Goal: Task Accomplishment & Management: Complete application form

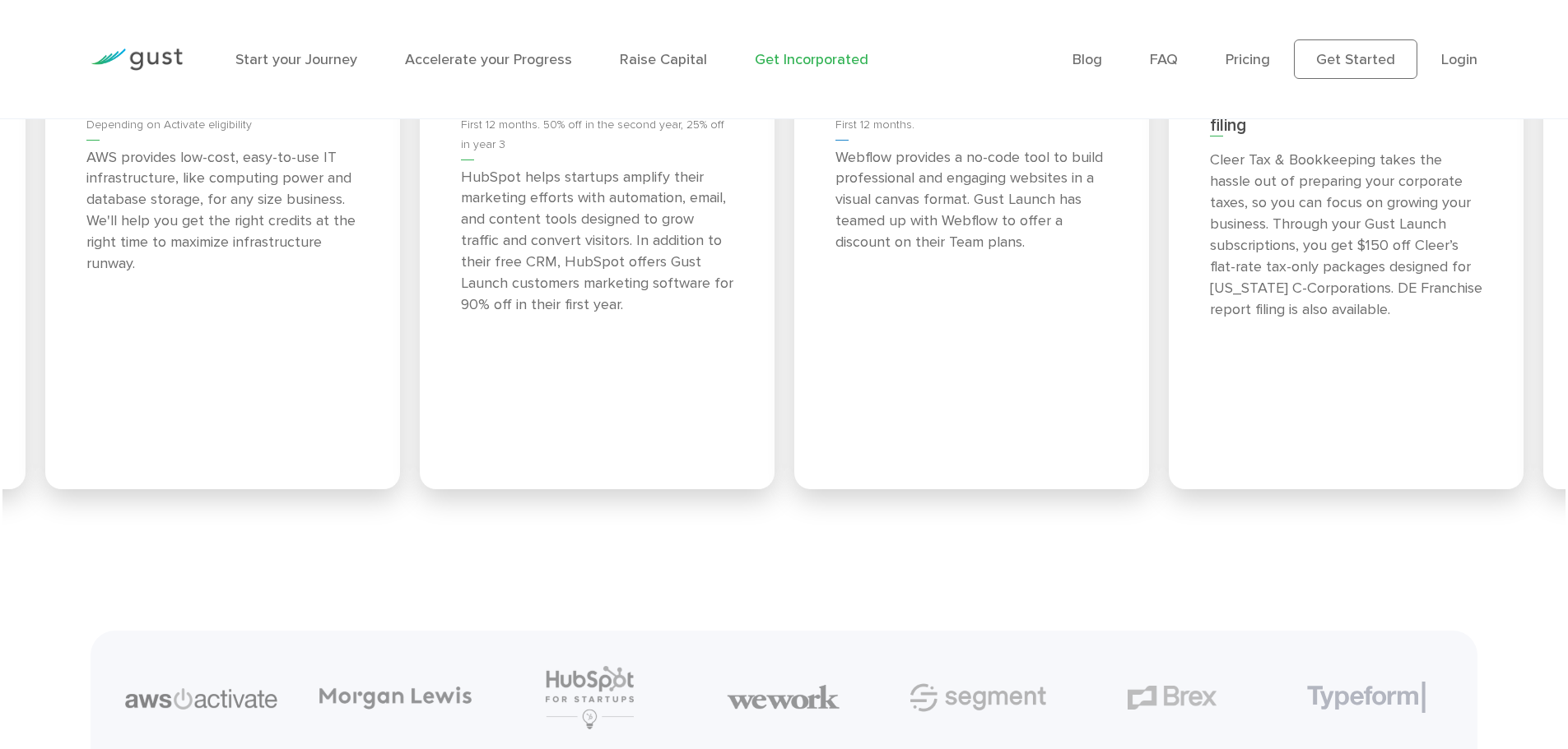
scroll to position [7291, 0]
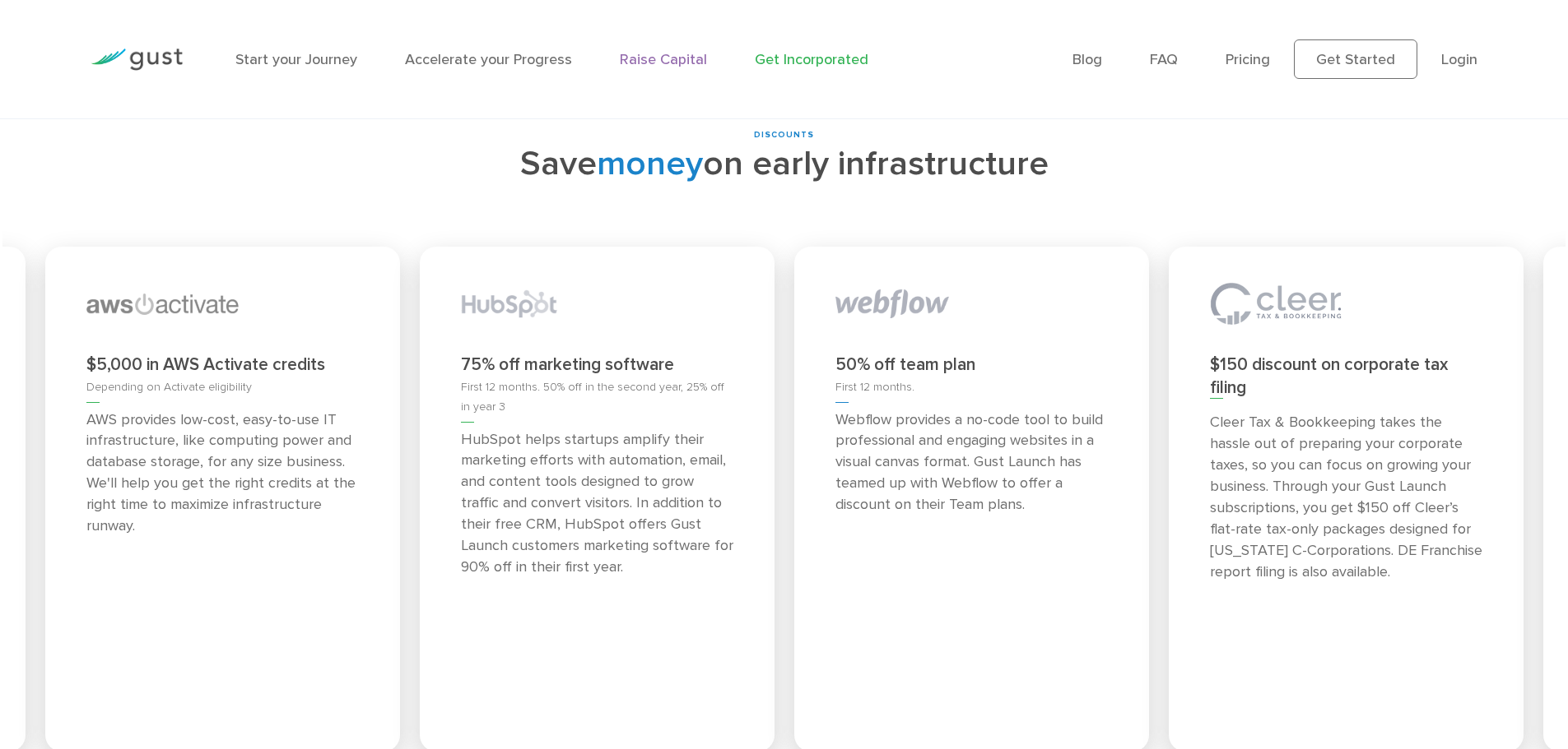
click at [663, 61] on link "Raise Capital" at bounding box center [663, 60] width 87 height 17
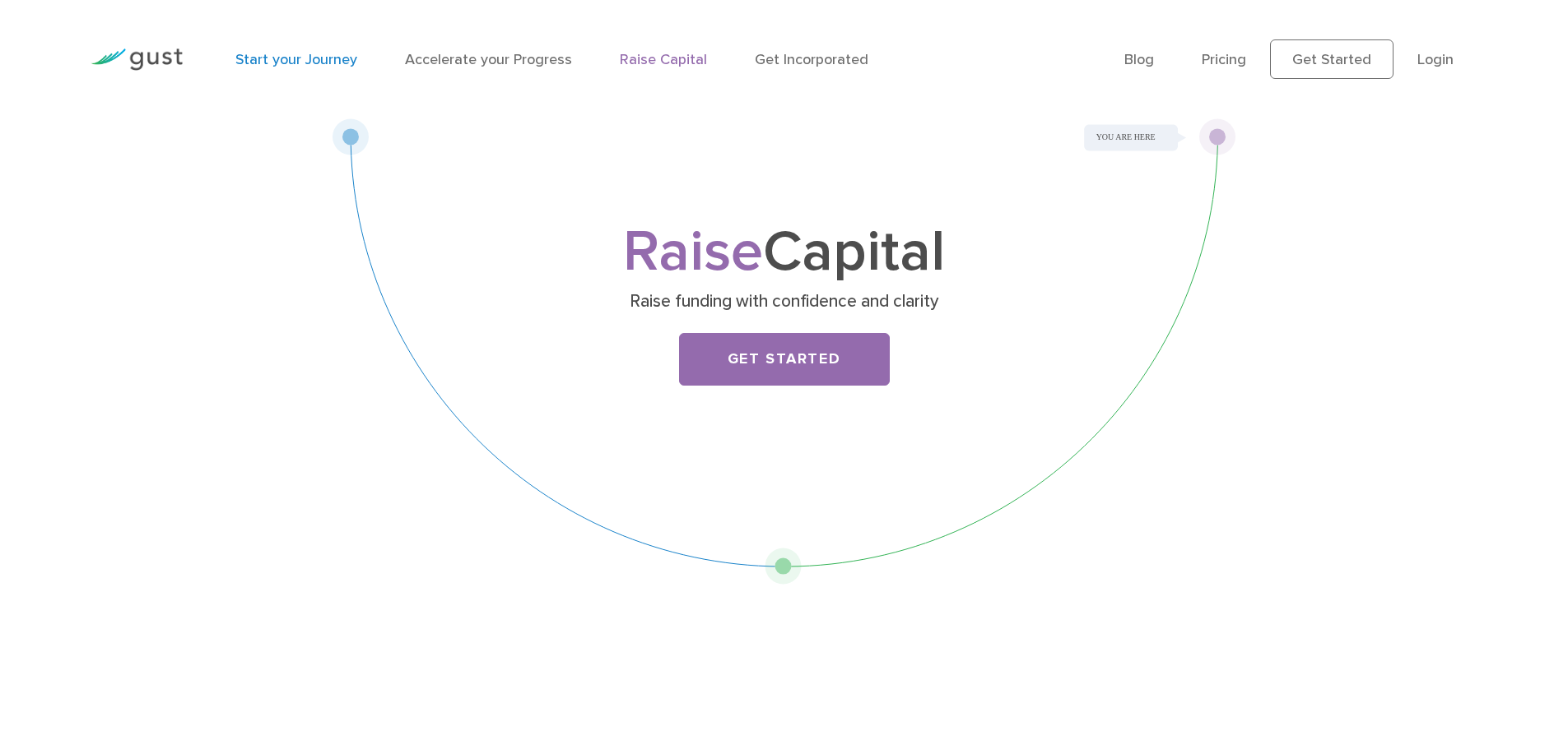
click at [302, 62] on link "Start your Journey" at bounding box center [296, 60] width 122 height 17
